Goal: Navigation & Orientation: Find specific page/section

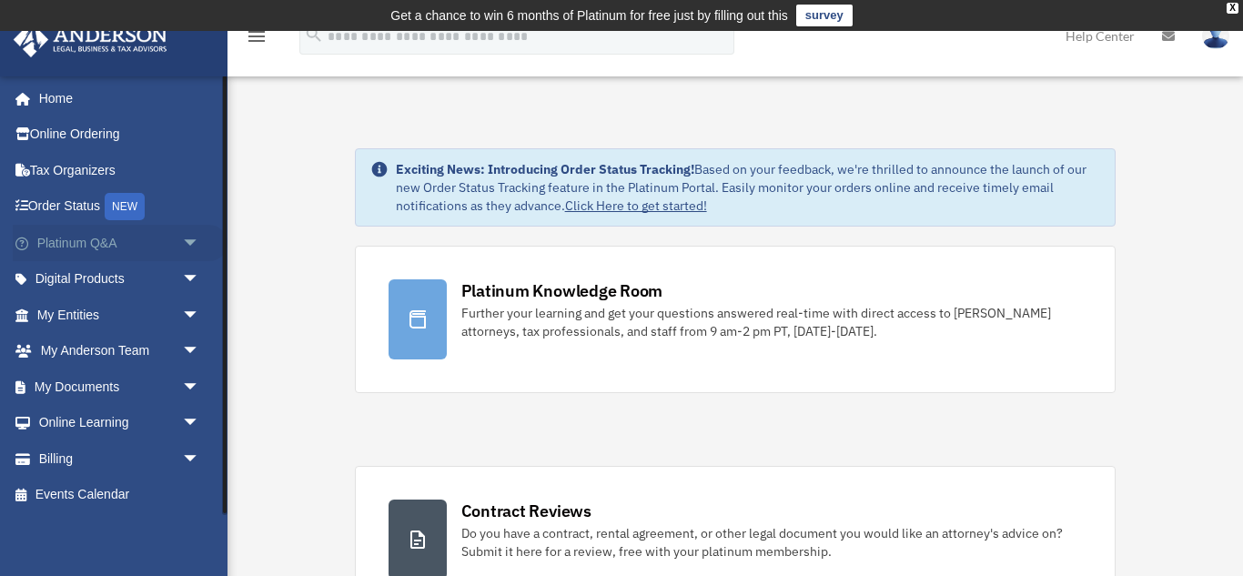
click at [183, 239] on span "arrow_drop_down" at bounding box center [200, 243] width 36 height 37
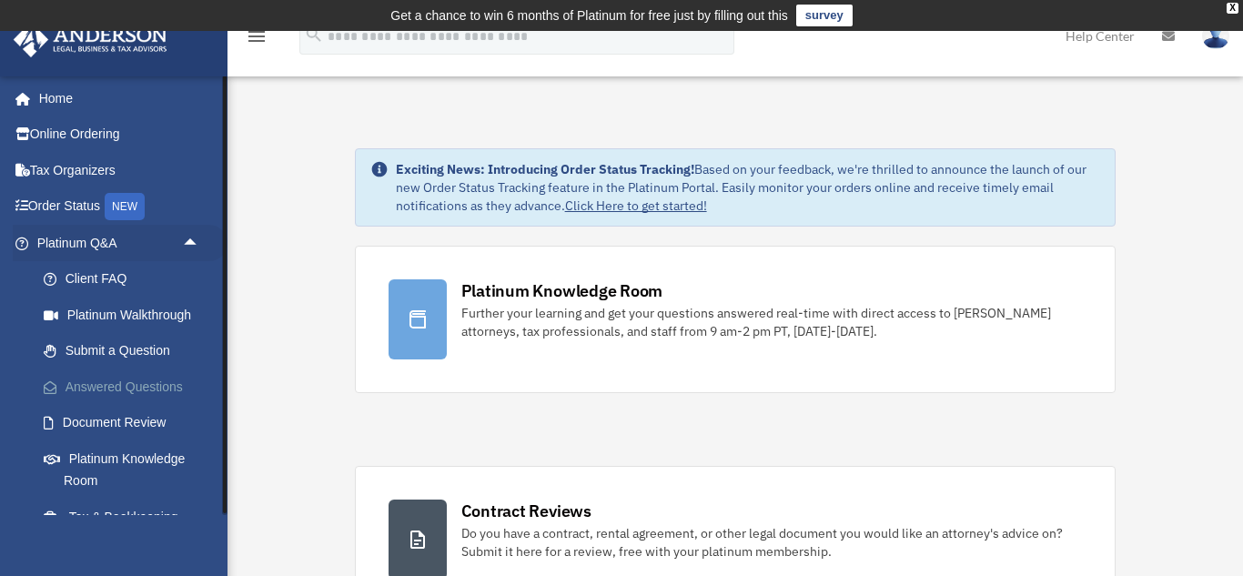
click at [106, 383] on link "Answered Questions" at bounding box center [126, 387] width 202 height 36
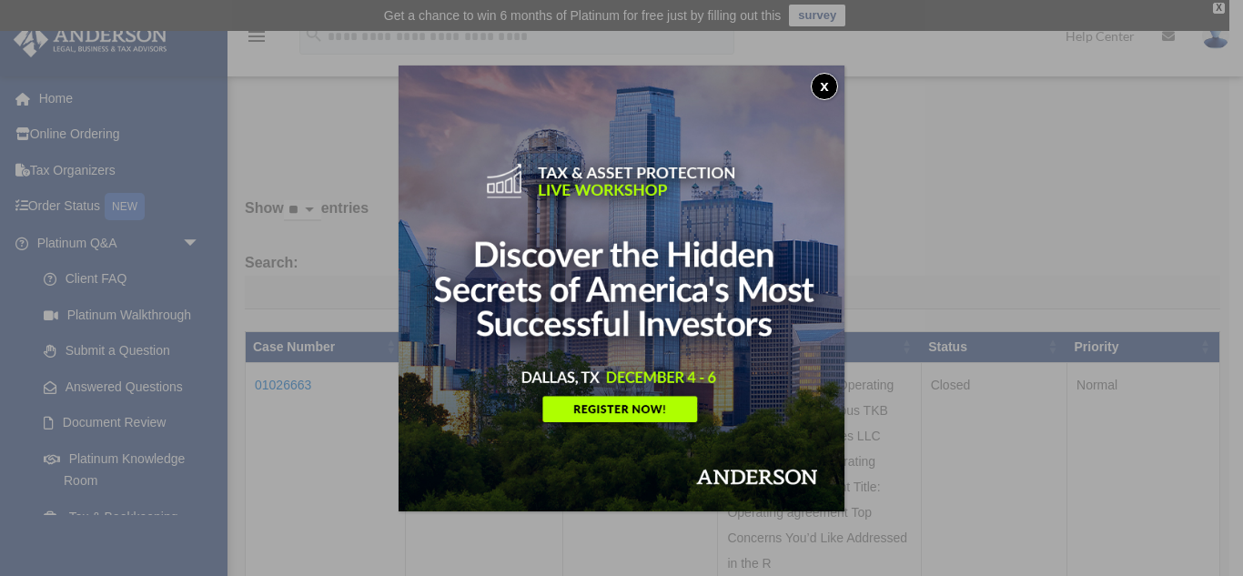
click at [827, 80] on button "x" at bounding box center [824, 86] width 27 height 27
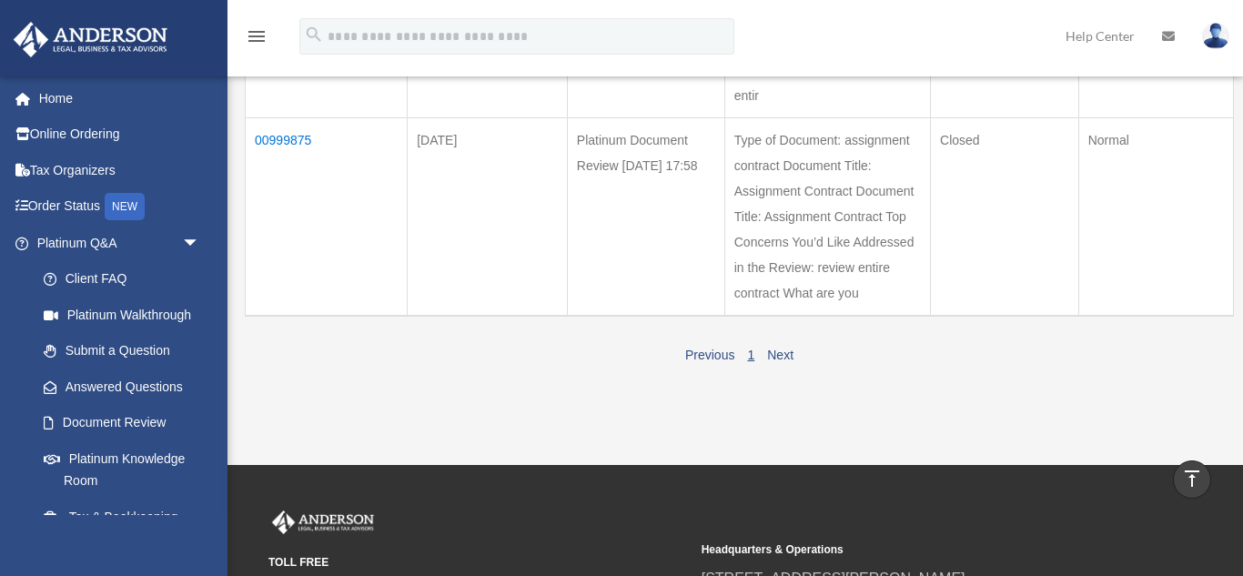
scroll to position [692, 0]
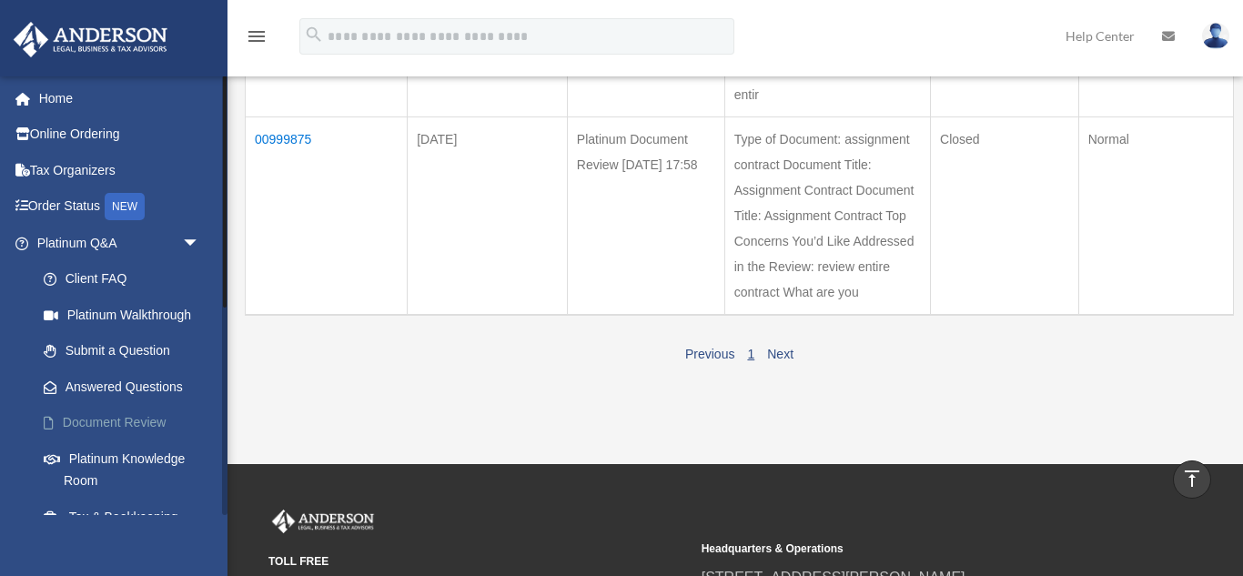
click at [123, 416] on link "Document Review" at bounding box center [126, 423] width 202 height 36
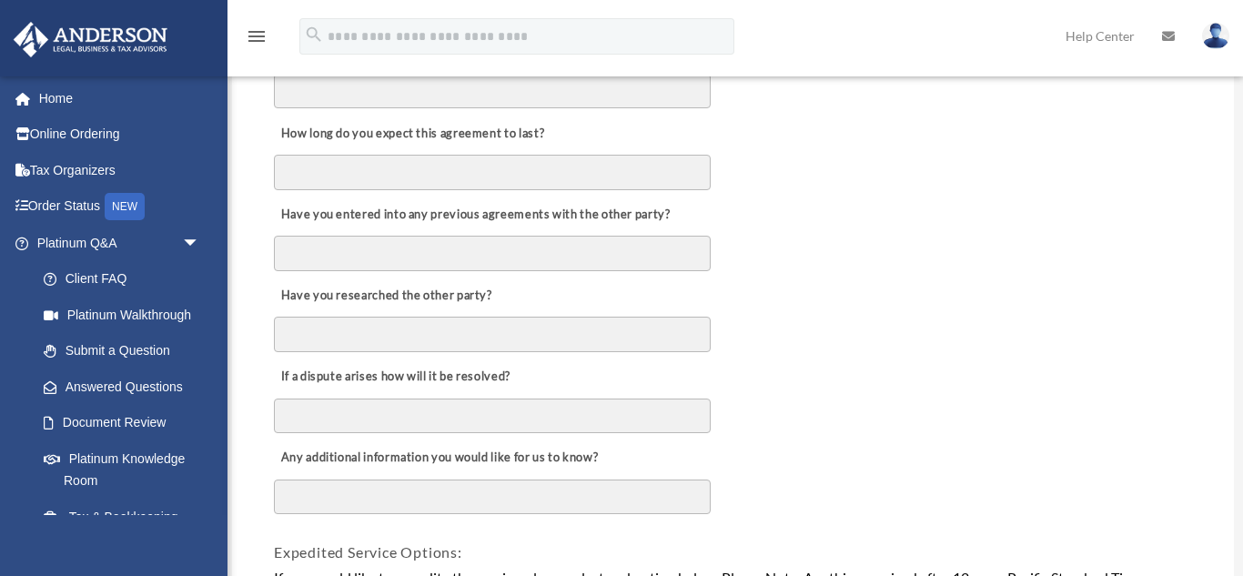
scroll to position [874, 0]
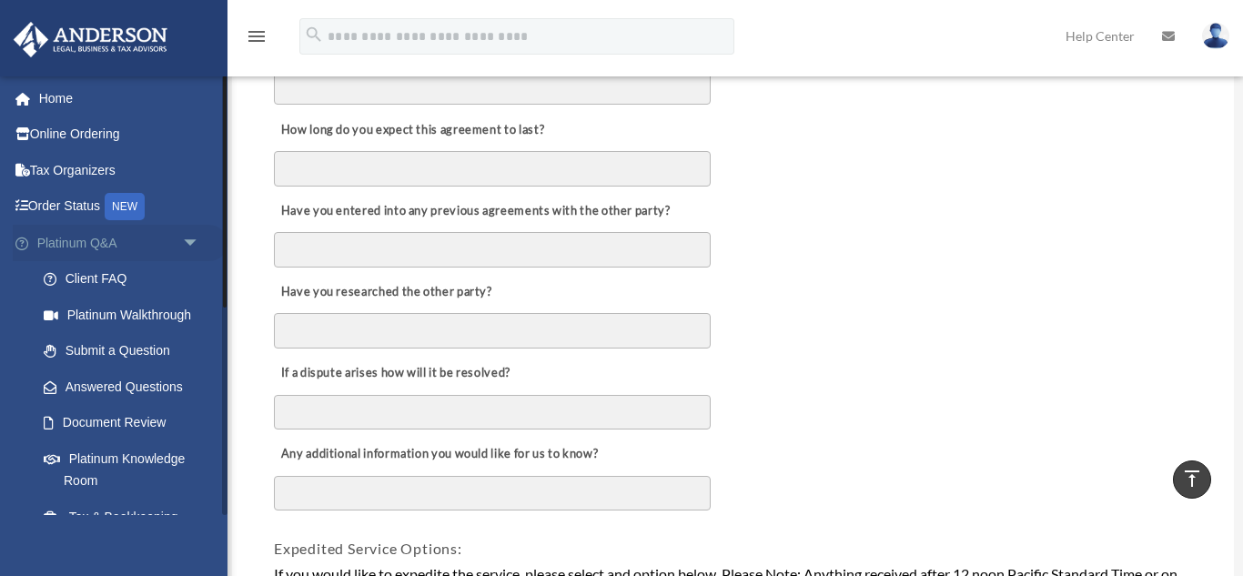
click at [188, 247] on span "arrow_drop_down" at bounding box center [200, 243] width 36 height 37
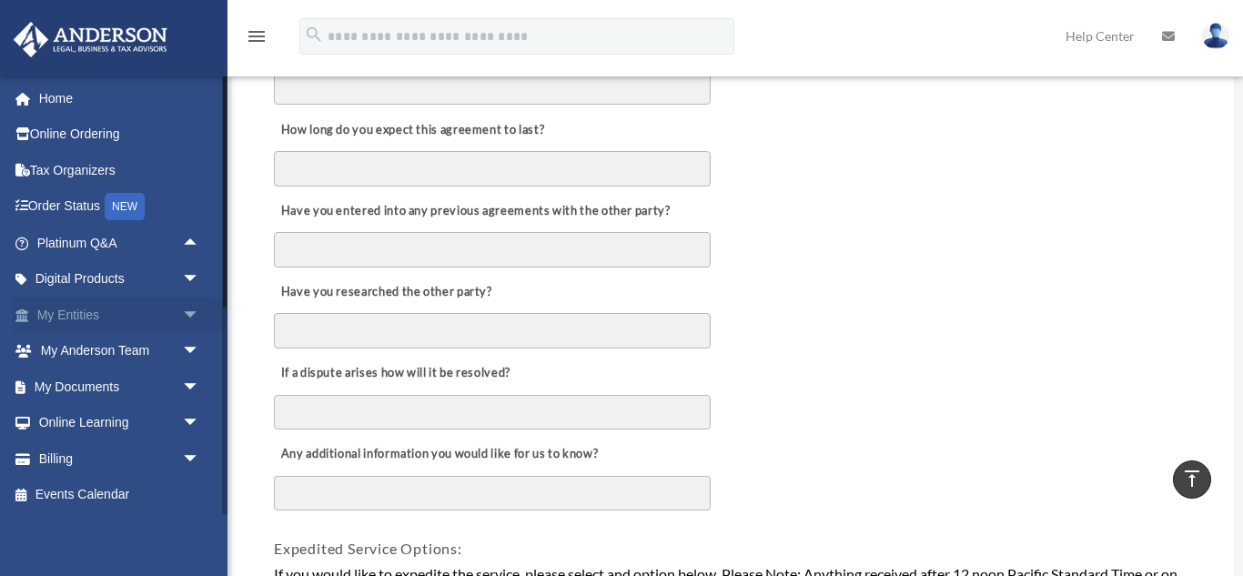
click at [193, 314] on span "arrow_drop_down" at bounding box center [200, 315] width 36 height 37
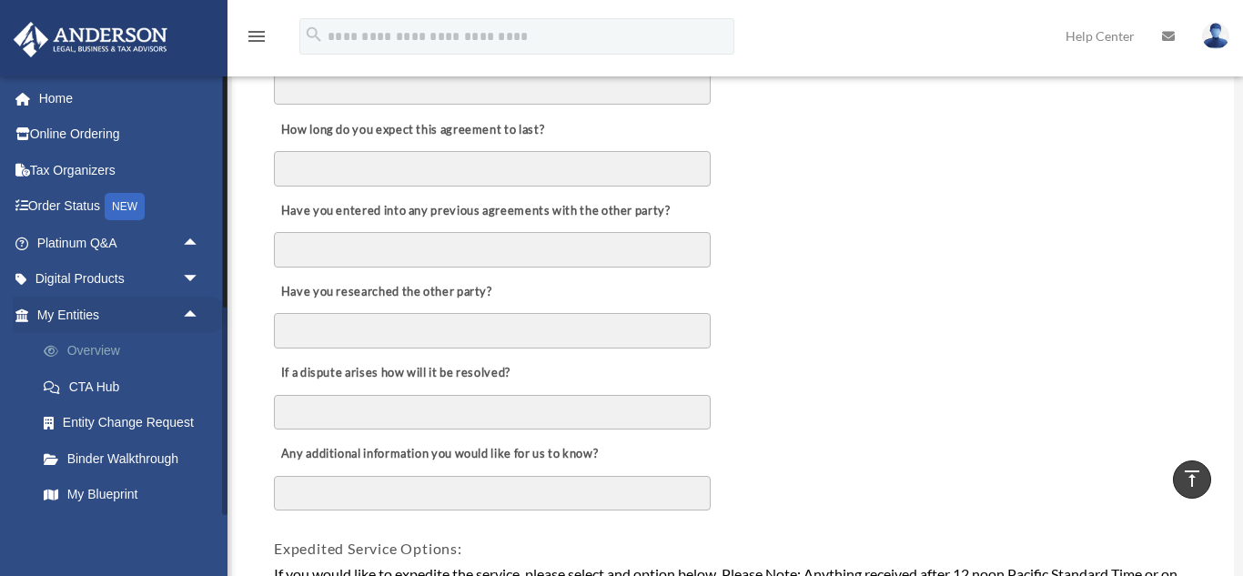
click at [114, 349] on link "Overview" at bounding box center [126, 351] width 202 height 36
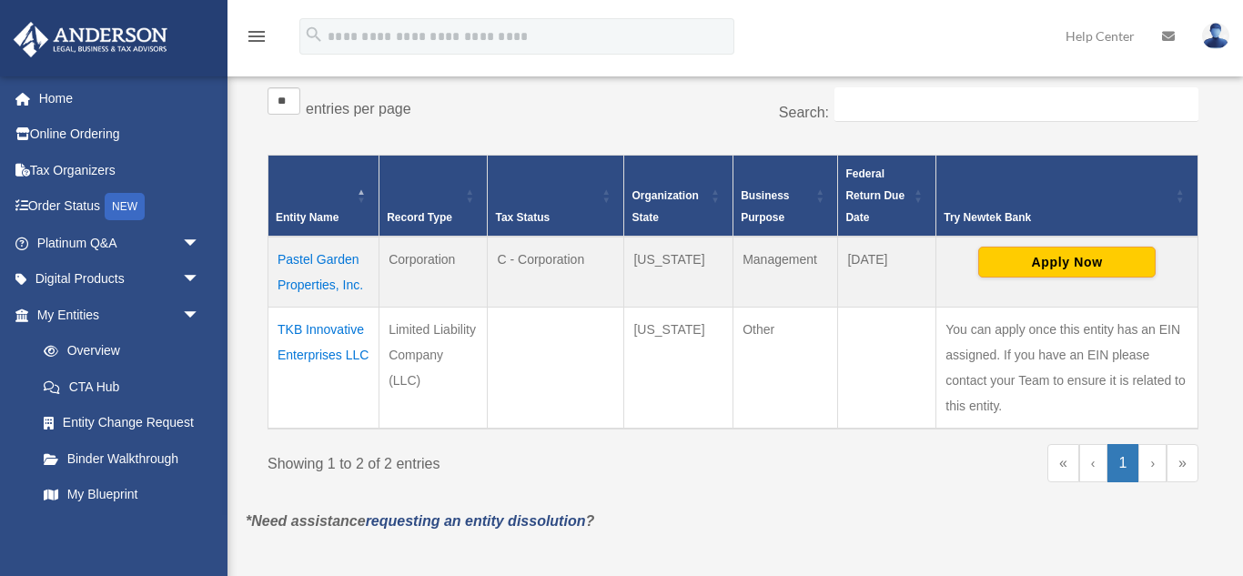
scroll to position [364, 0]
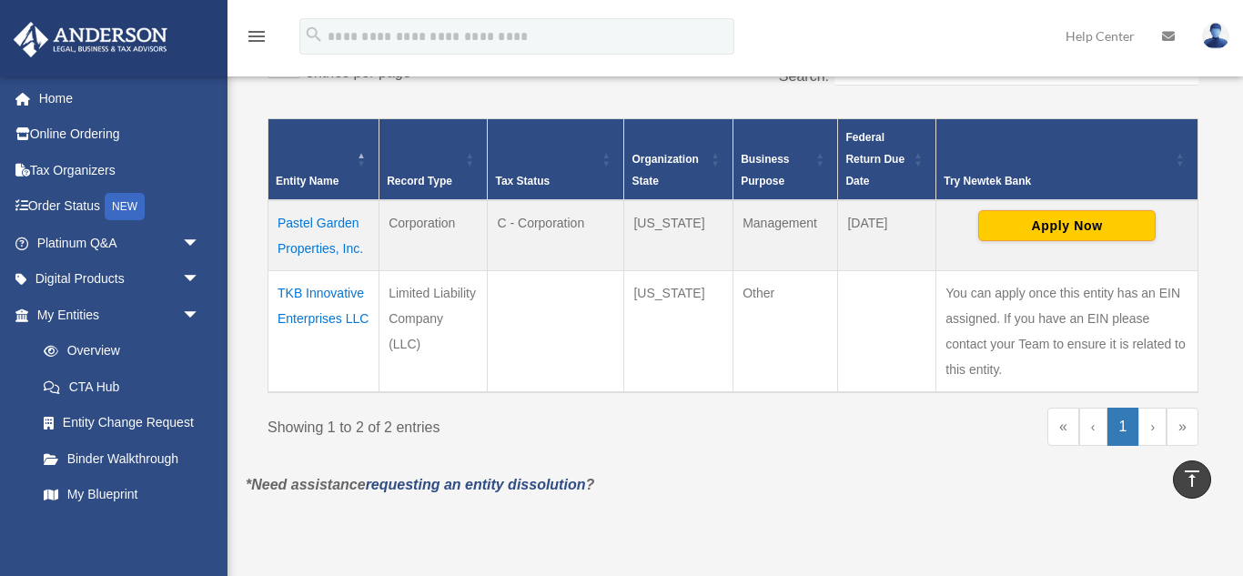
click at [310, 221] on td "Pastel Garden Properties, Inc." at bounding box center [324, 235] width 111 height 71
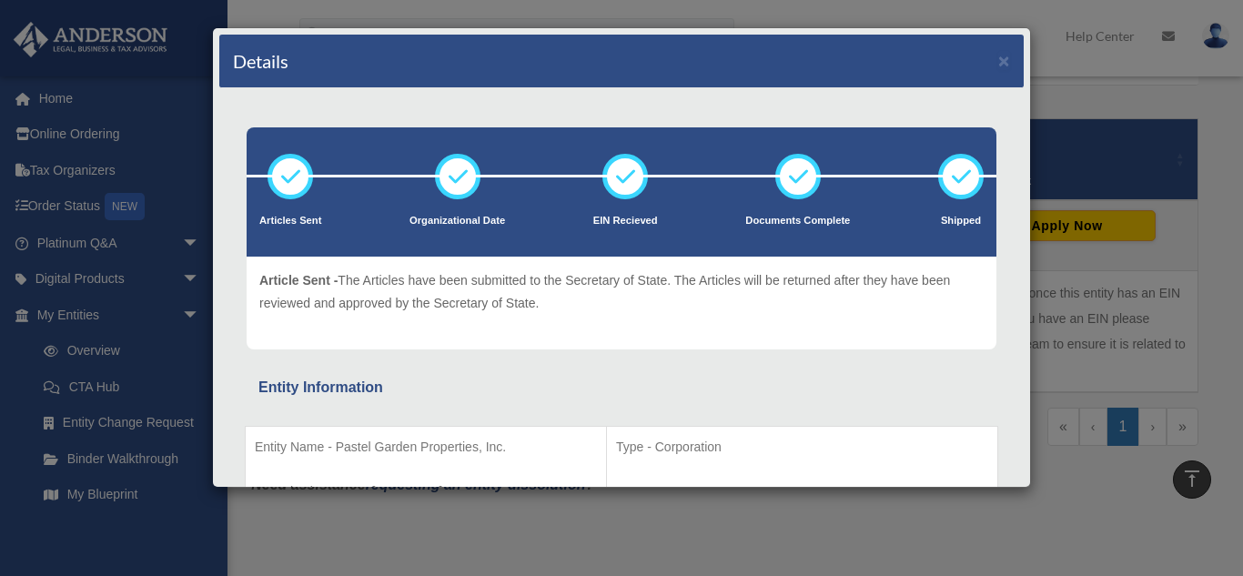
click at [492, 345] on div "Article Sent - The Articles have been submitted to the Secretary of State. The …" at bounding box center [622, 303] width 750 height 93
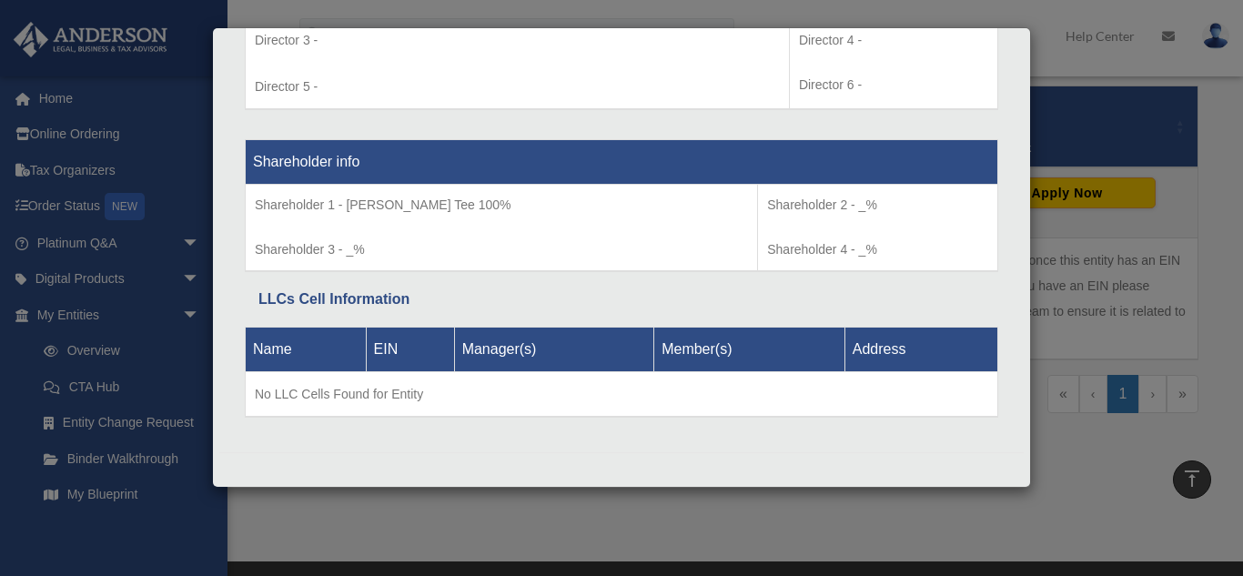
scroll to position [401, 0]
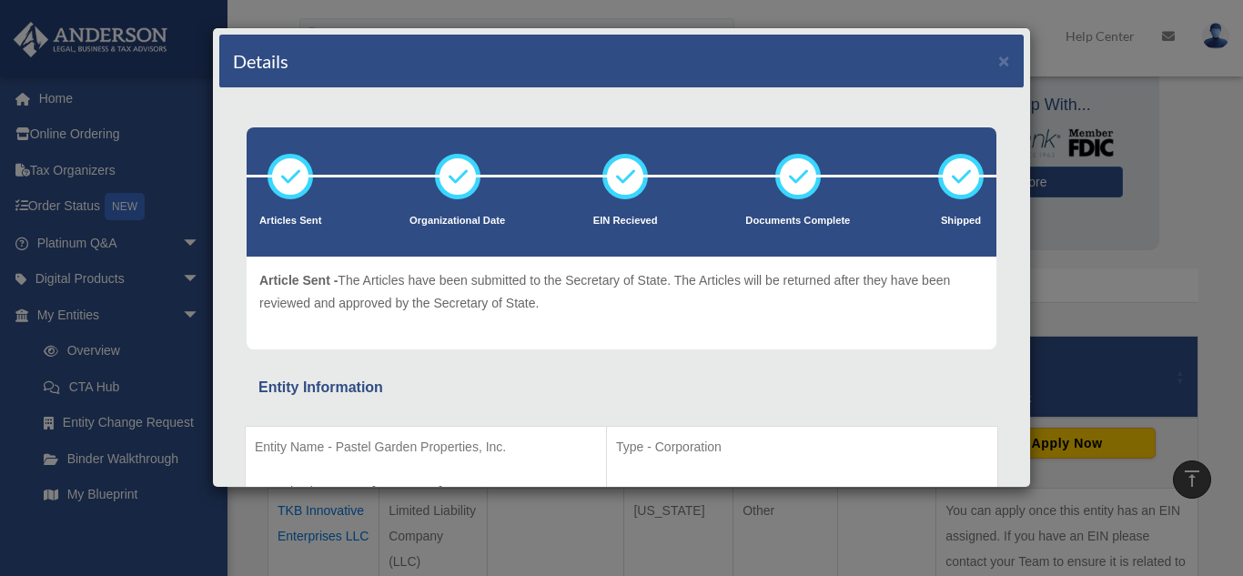
scroll to position [146, 0]
click at [1002, 65] on button "×" at bounding box center [1005, 60] width 12 height 19
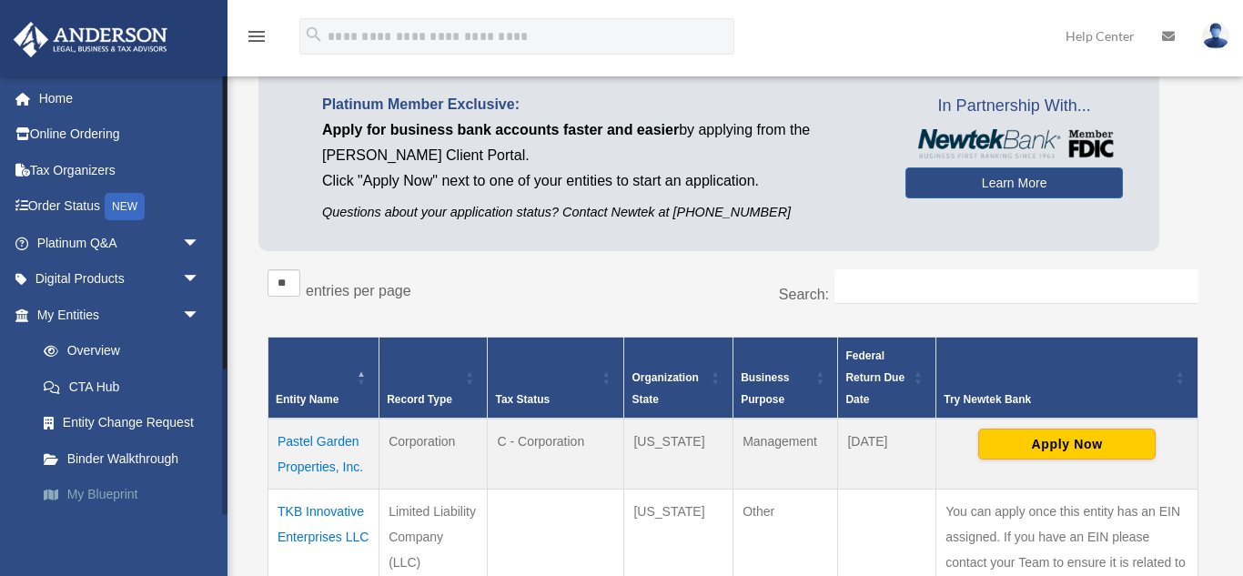
click at [91, 495] on link "My Blueprint" at bounding box center [126, 495] width 202 height 36
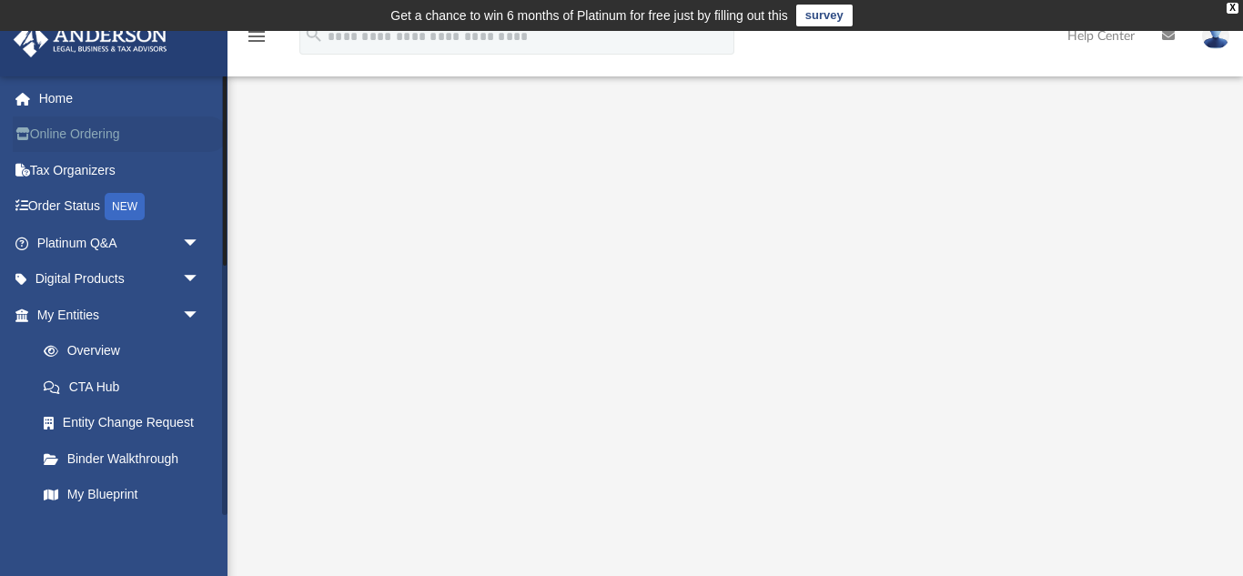
click at [64, 137] on link "Online Ordering" at bounding box center [120, 135] width 215 height 36
